Goal: Task Accomplishment & Management: Complete application form

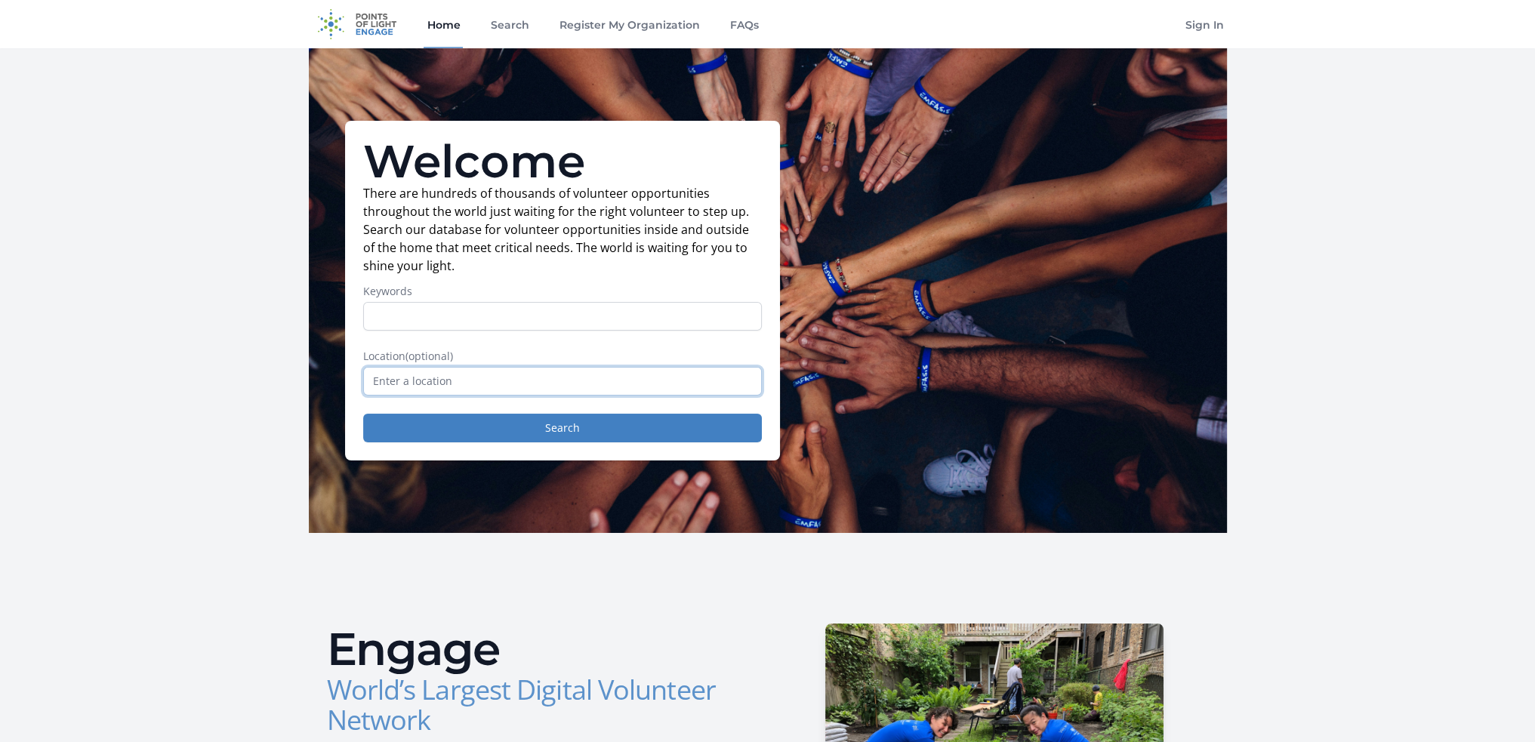
click at [470, 386] on input "text" at bounding box center [562, 381] width 399 height 29
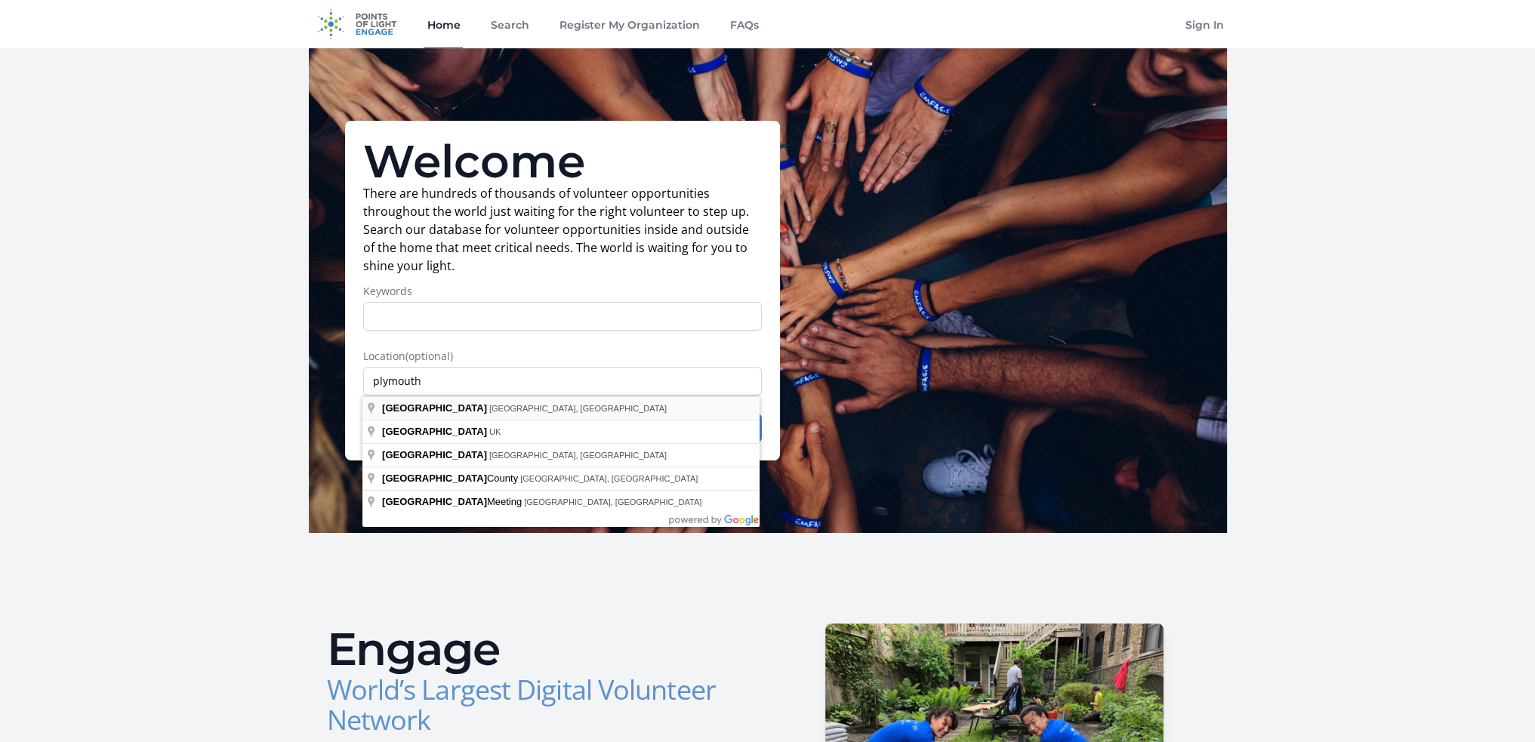
type input "Plymouth, MA, USA"
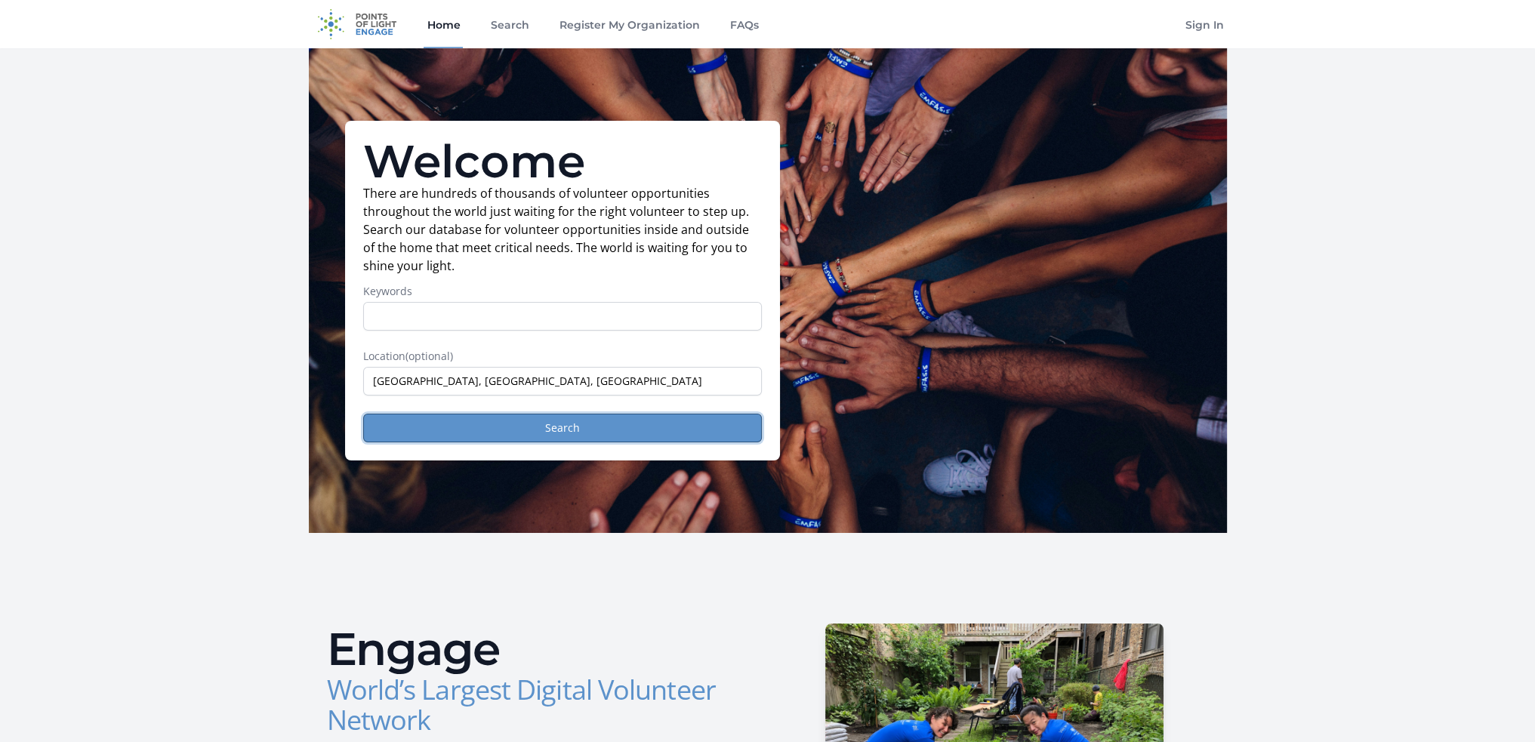
click at [622, 433] on button "Search" at bounding box center [562, 428] width 399 height 29
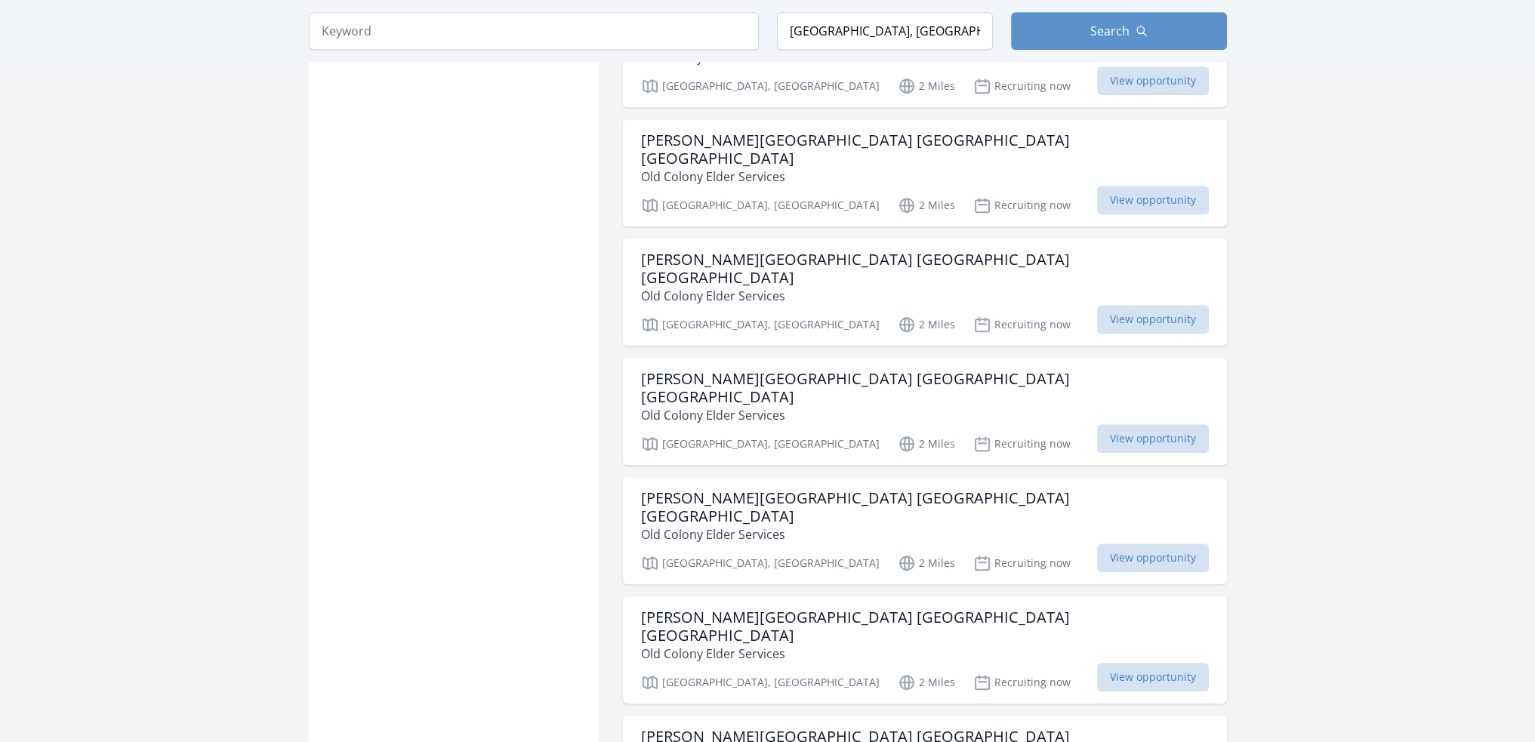
scroll to position [1585, 0]
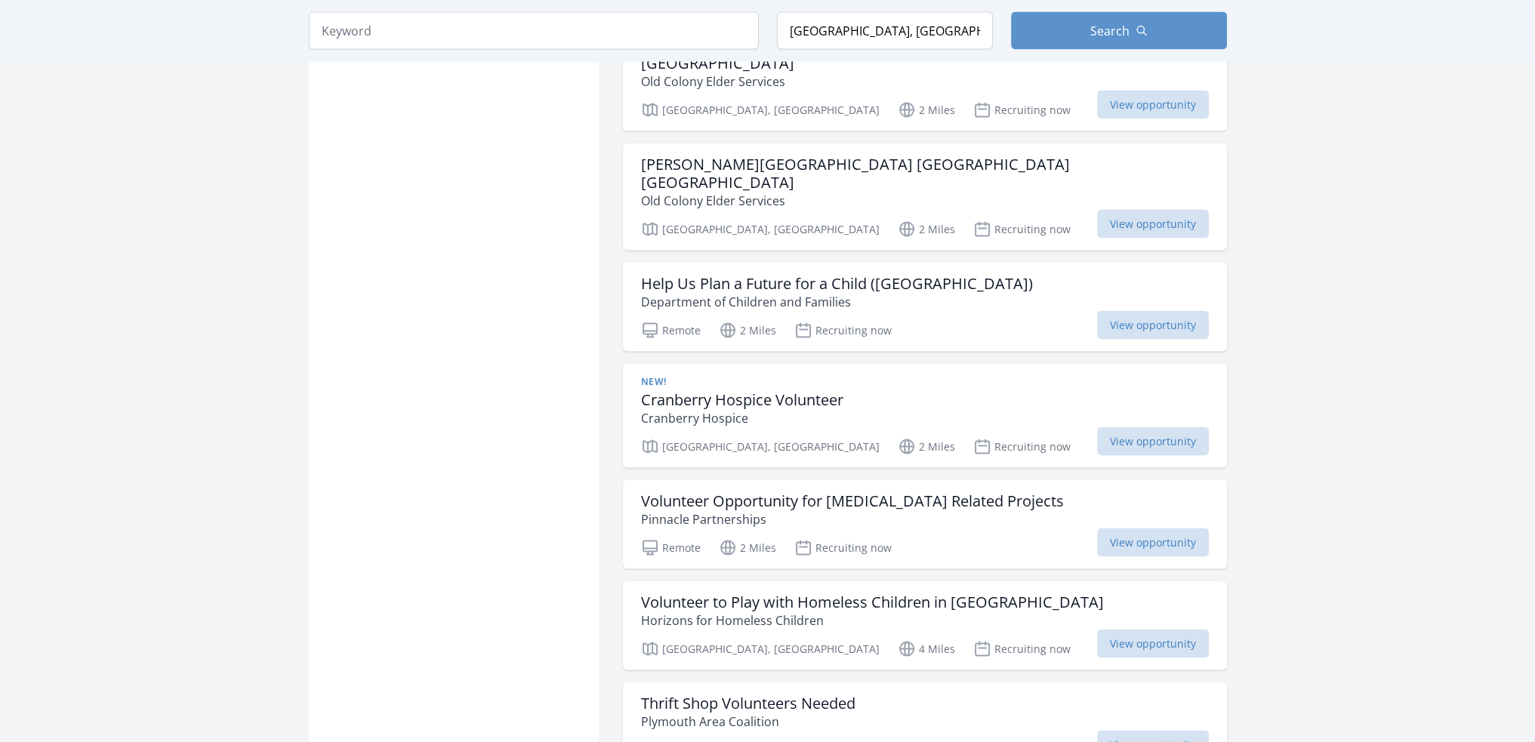
scroll to position [3850, 0]
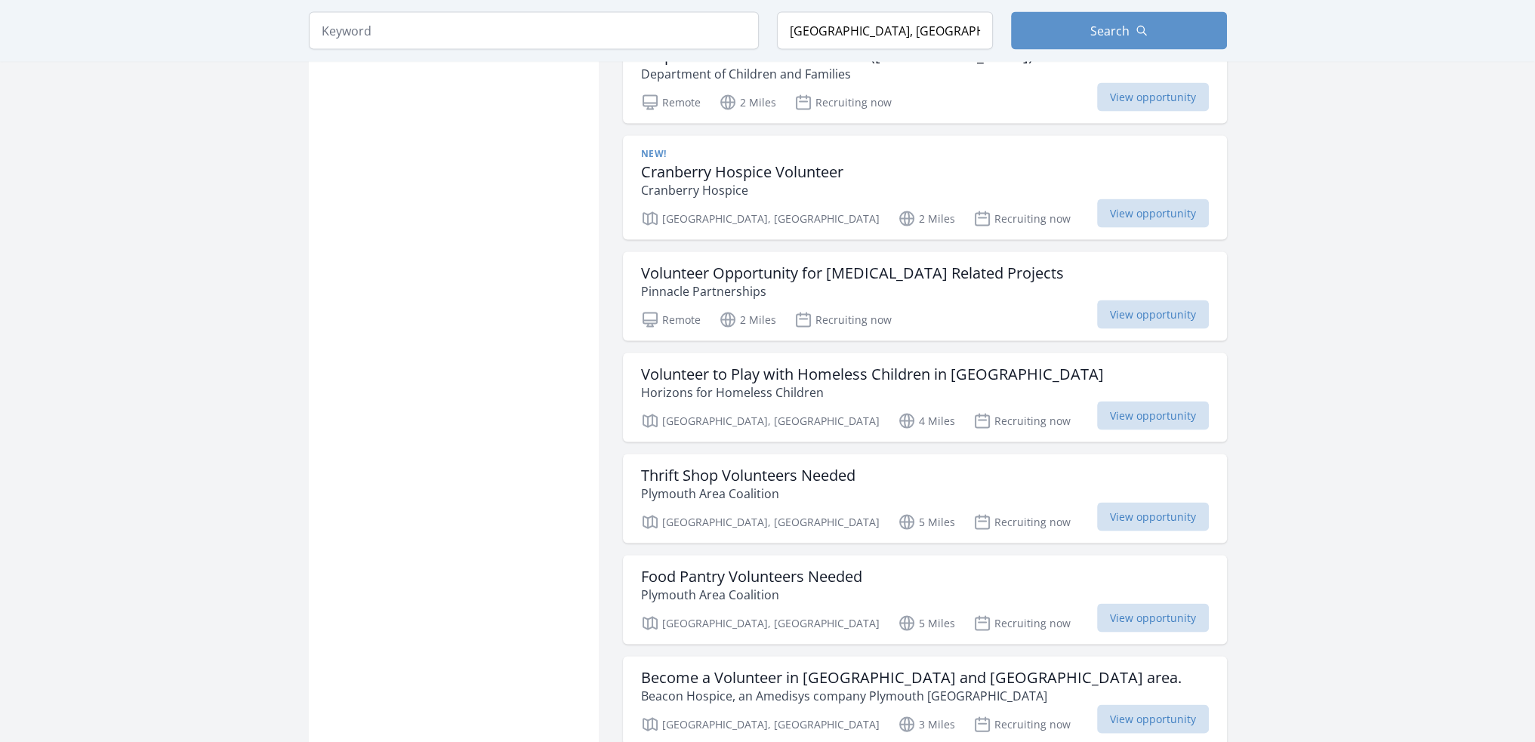
scroll to position [4076, 0]
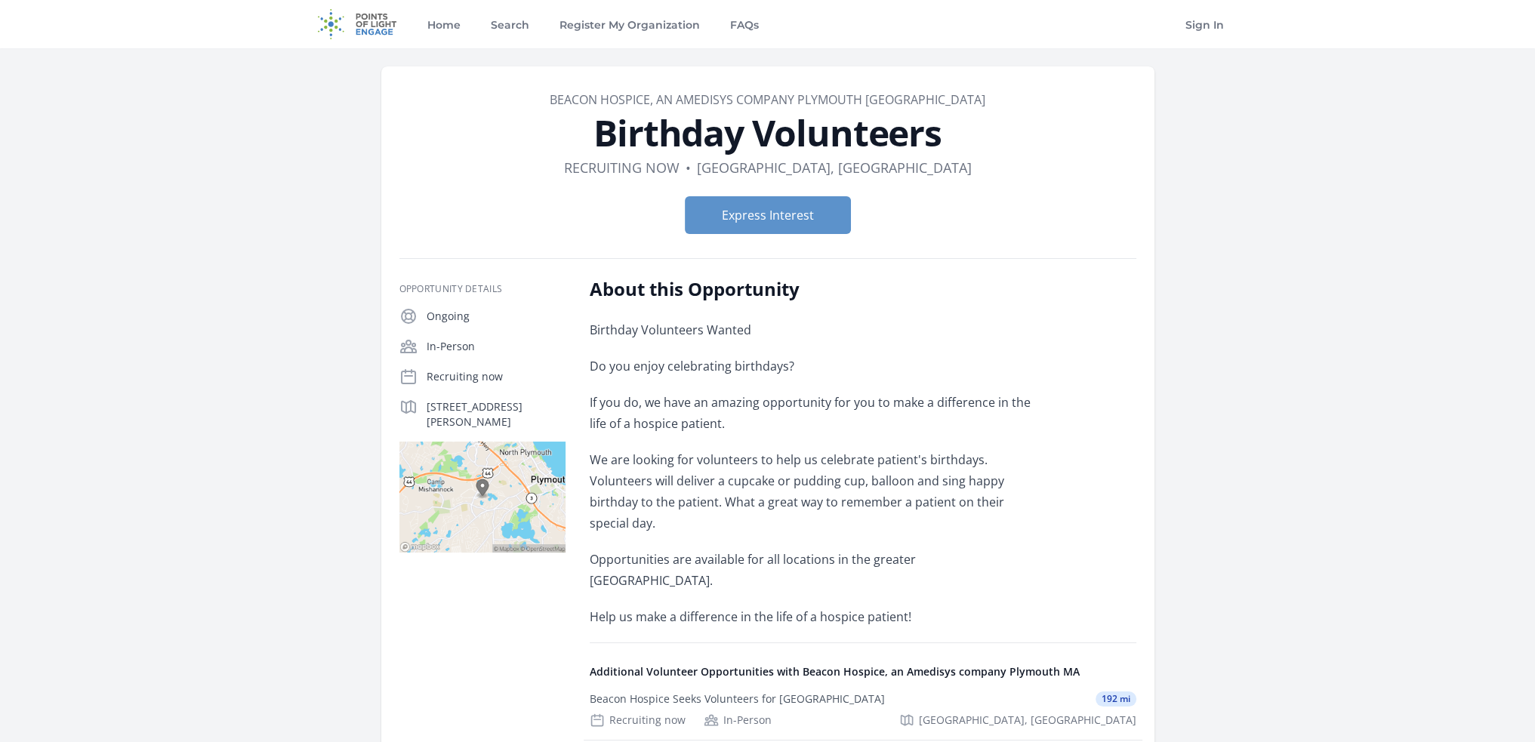
drag, startPoint x: 470, startPoint y: 423, endPoint x: 423, endPoint y: 404, distance: 50.8
click at [423, 404] on div "32 Resnik Rd, Plymouth, MA 02360" at bounding box center [482, 414] width 166 height 32
copy p "32 Resnik Rd, Plymouth, MA 02360"
